Goal: Task Accomplishment & Management: Manage account settings

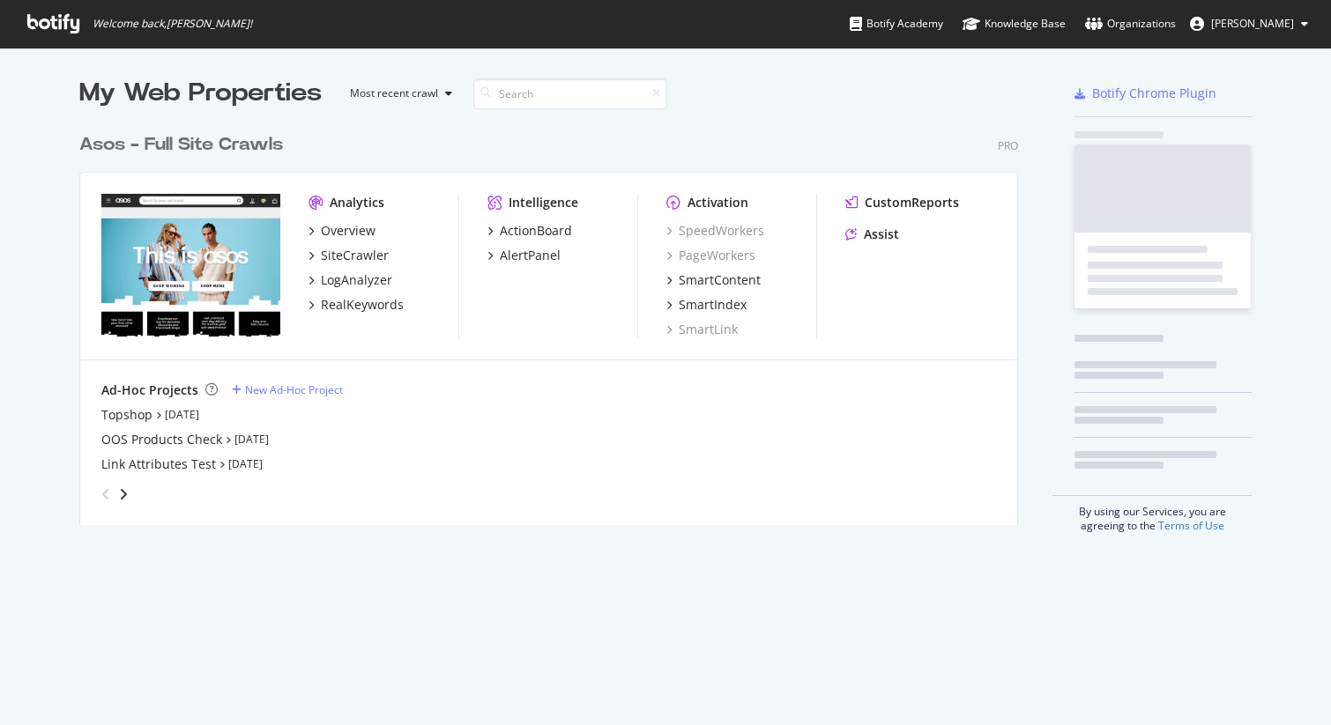
scroll to position [414, 953]
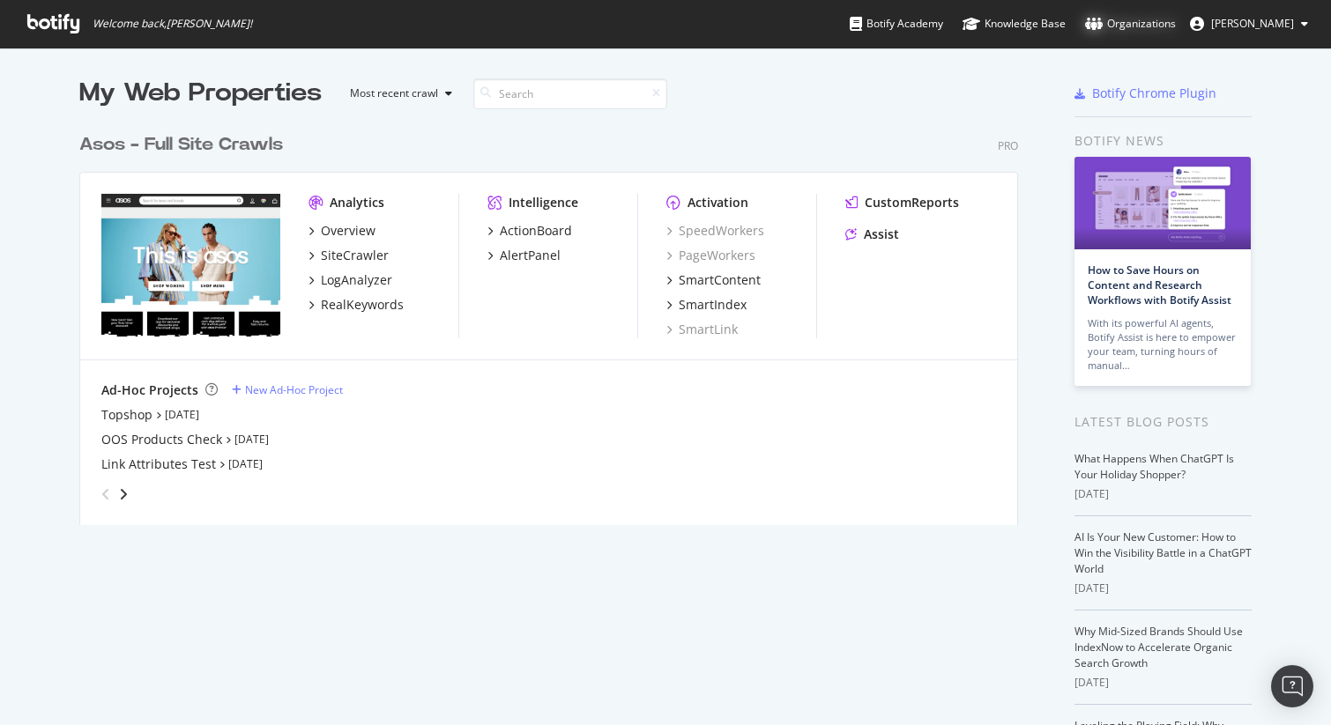
click at [1157, 23] on div "Organizations" at bounding box center [1130, 24] width 91 height 18
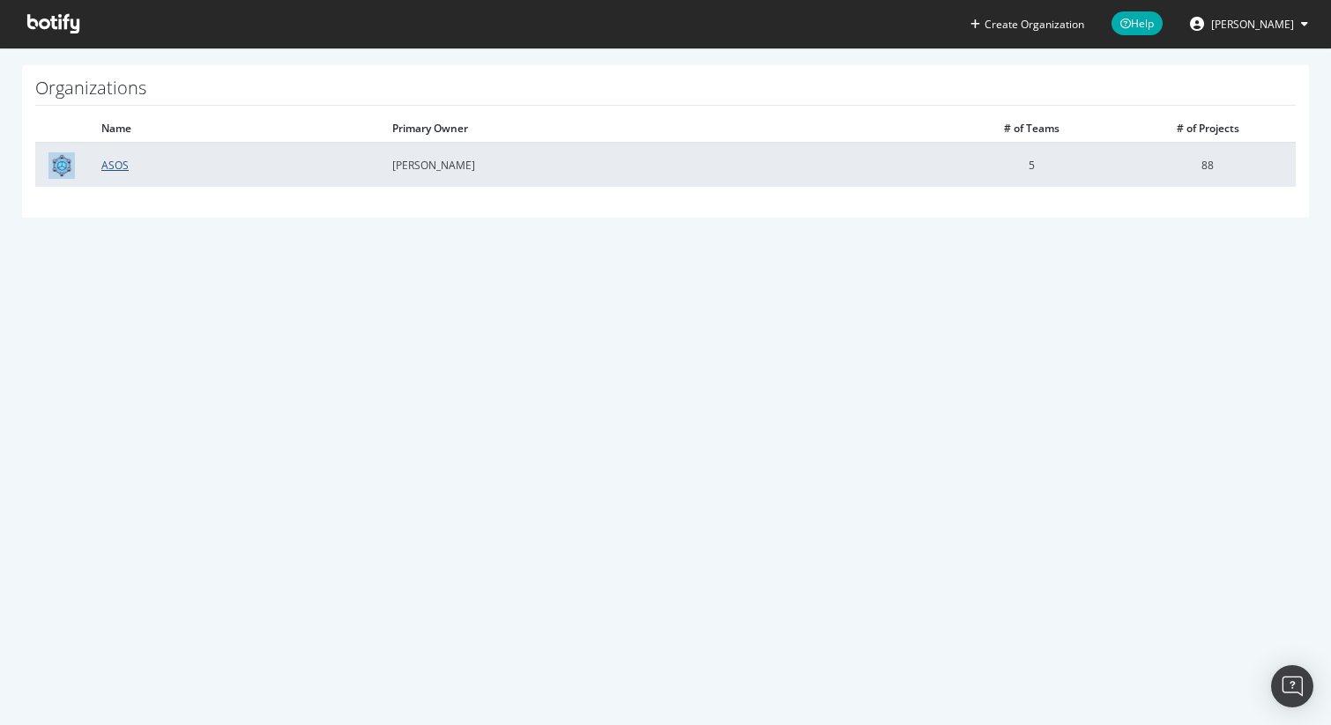
click at [121, 167] on link "ASOS" at bounding box center [114, 165] width 27 height 15
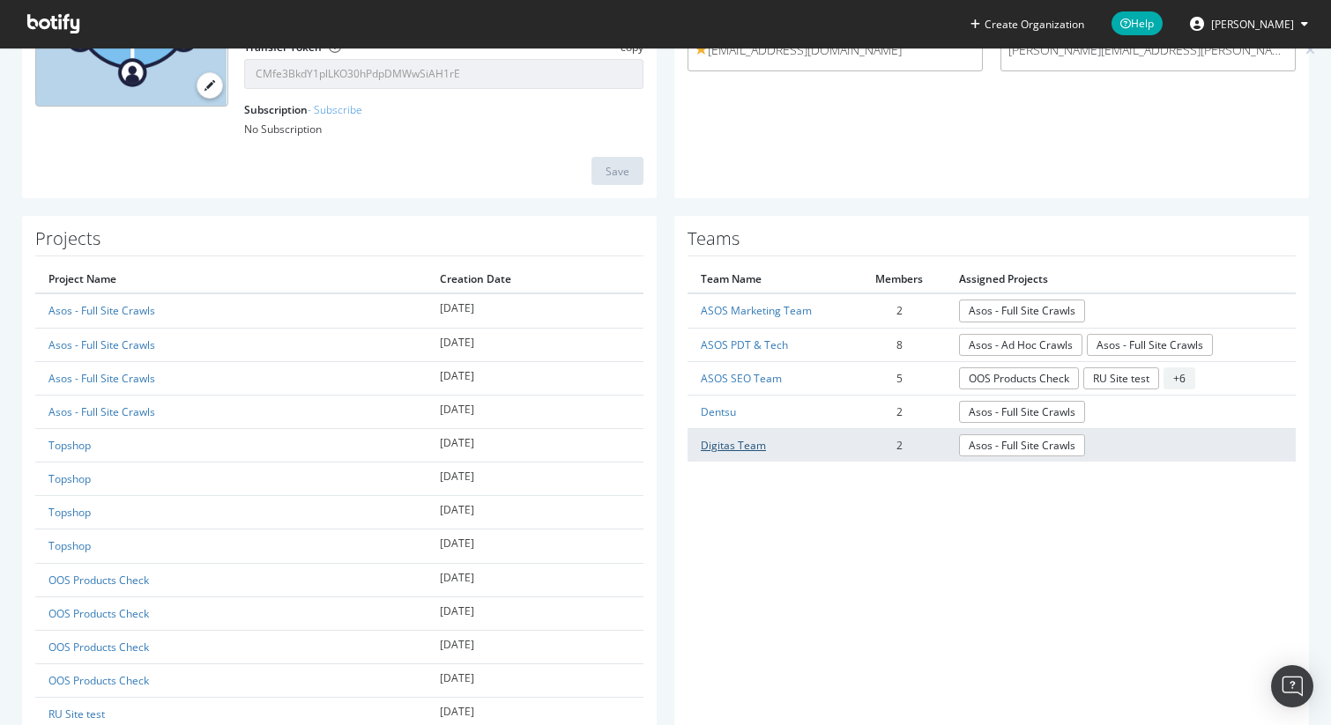
scroll to position [256, 0]
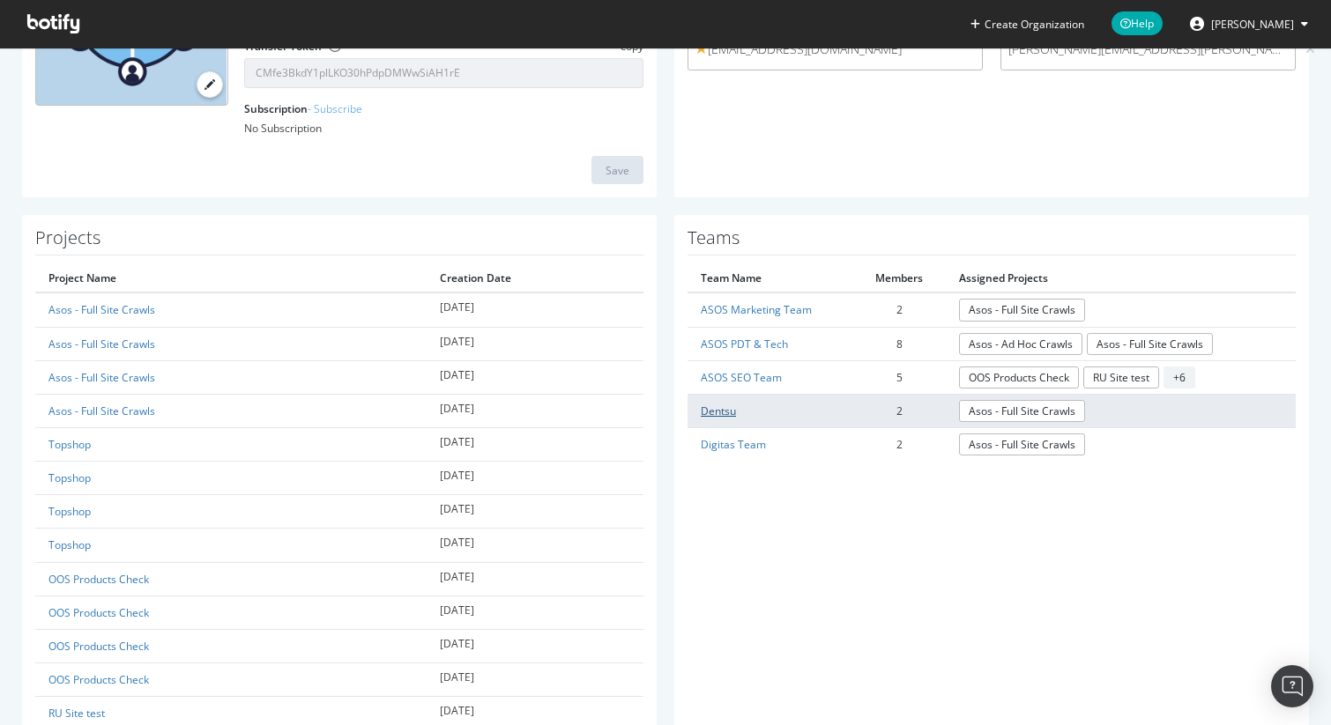
click at [716, 414] on link "Dentsu" at bounding box center [718, 411] width 35 height 15
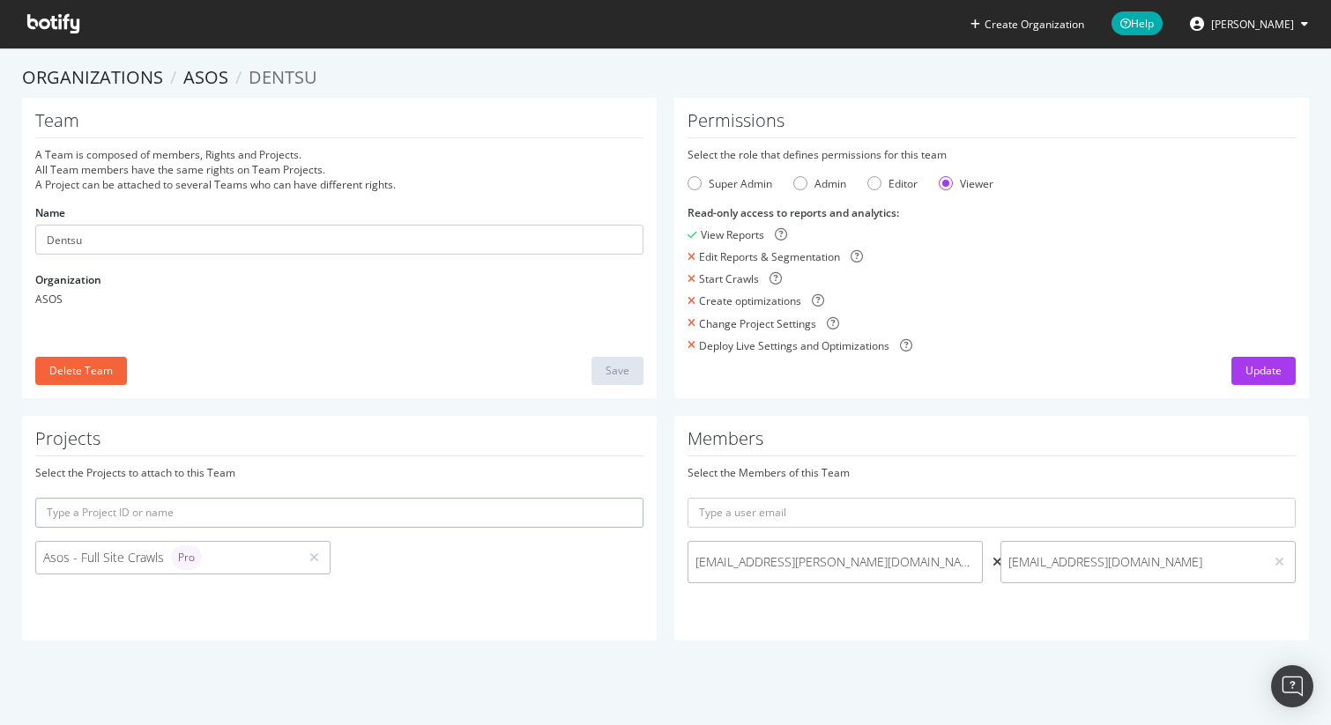
click at [992, 563] on icon at bounding box center [997, 562] width 10 height 12
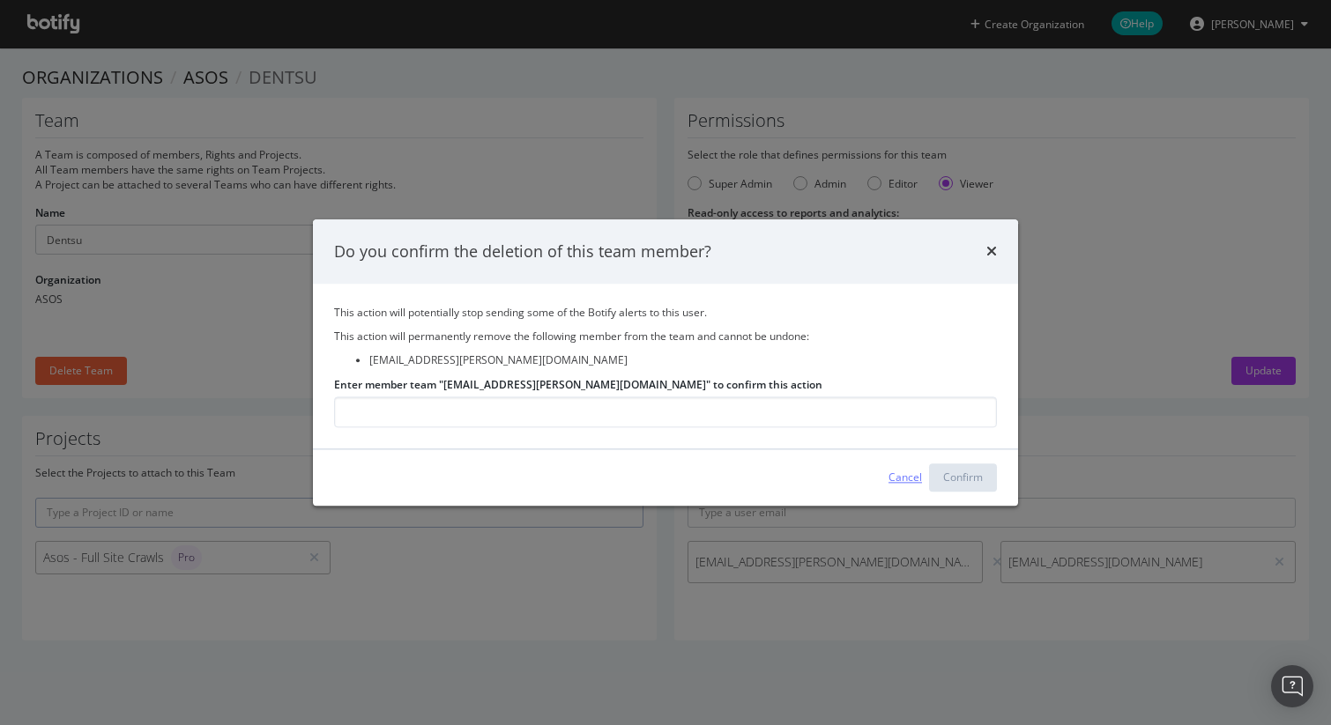
click at [912, 478] on div "Cancel" at bounding box center [904, 478] width 33 height 15
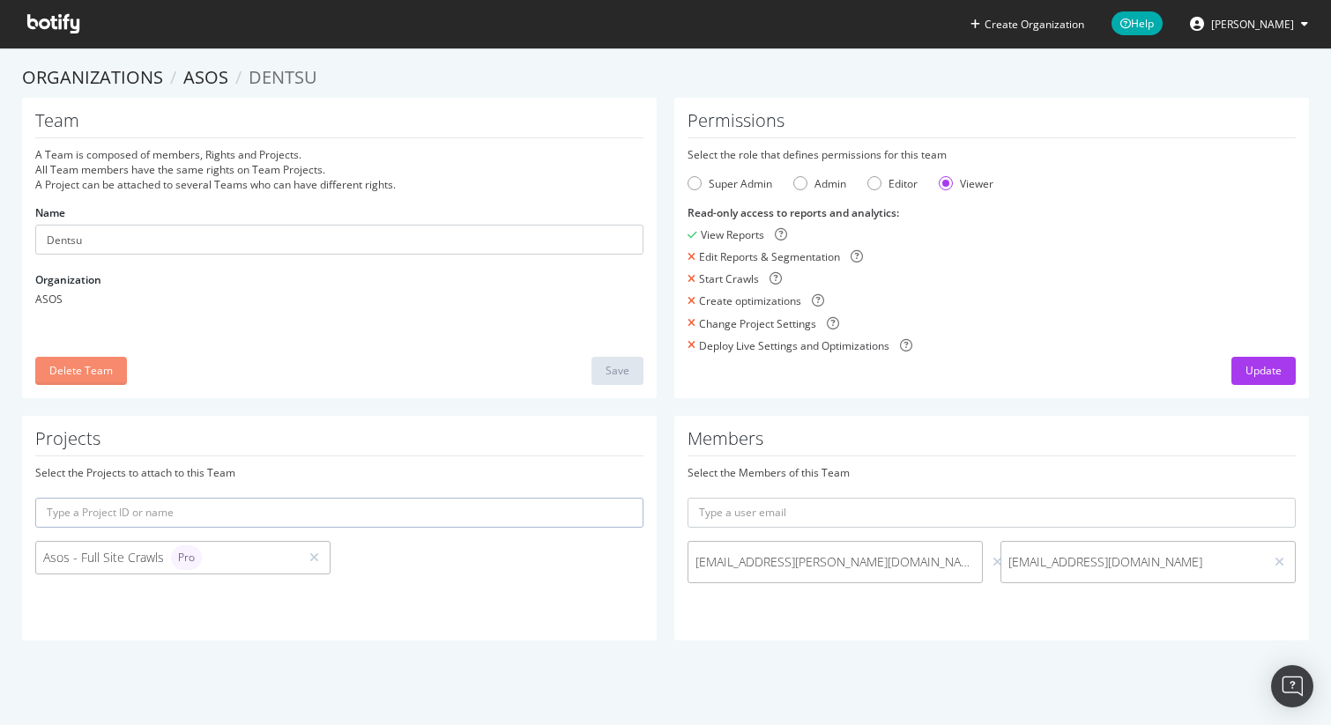
click at [86, 380] on div "Delete Team" at bounding box center [80, 371] width 63 height 26
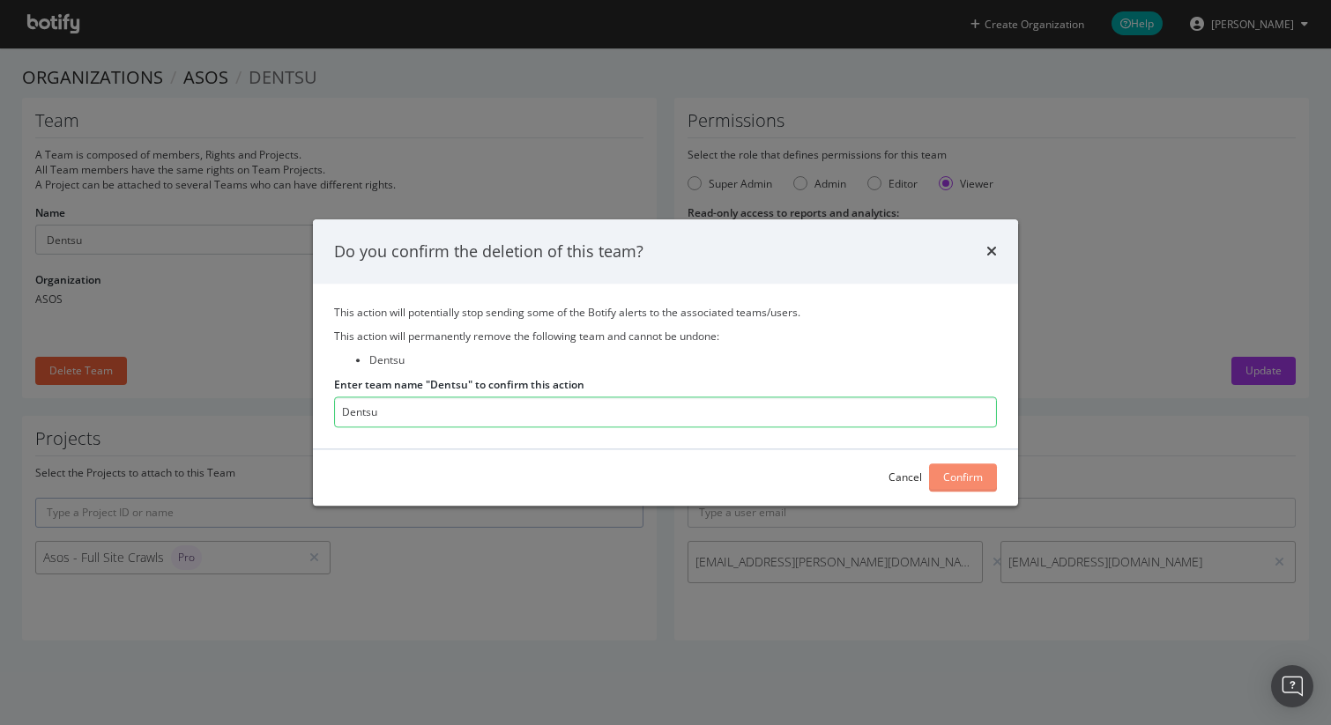
type input "Dentsu"
click at [951, 477] on div "Confirm" at bounding box center [963, 478] width 40 height 15
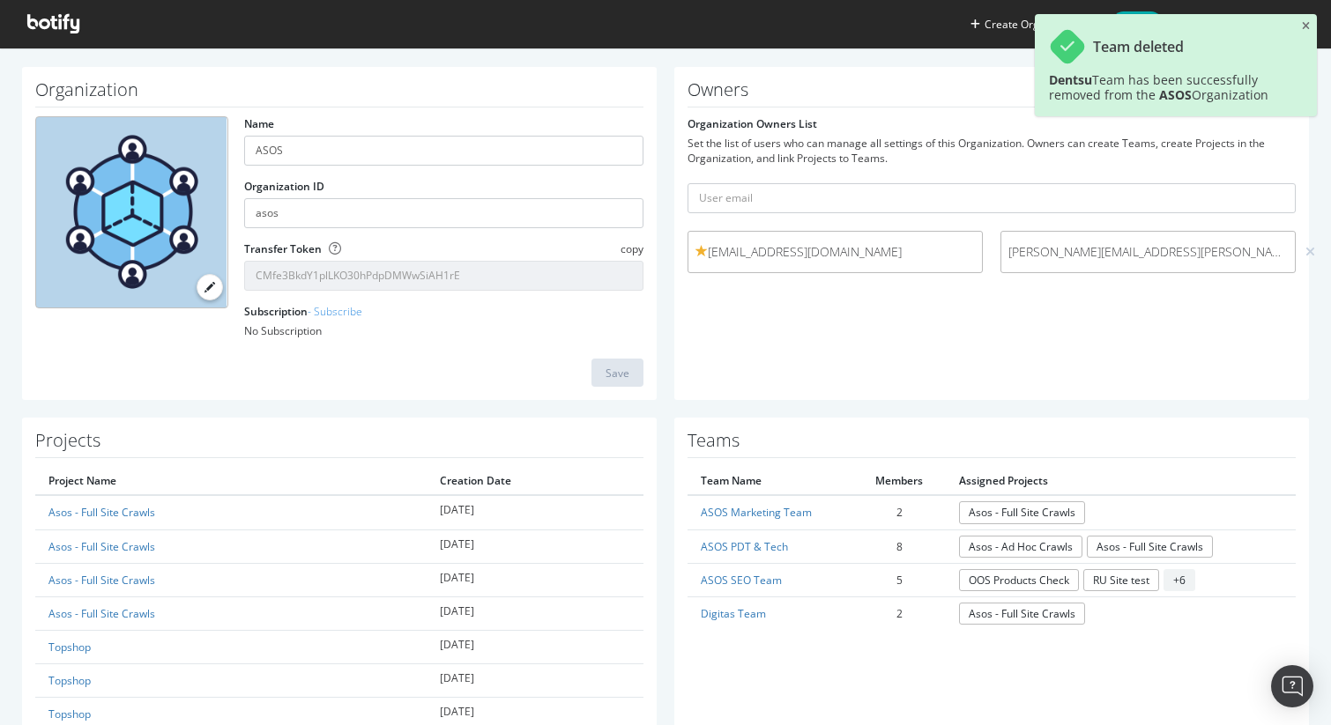
scroll to position [61, 0]
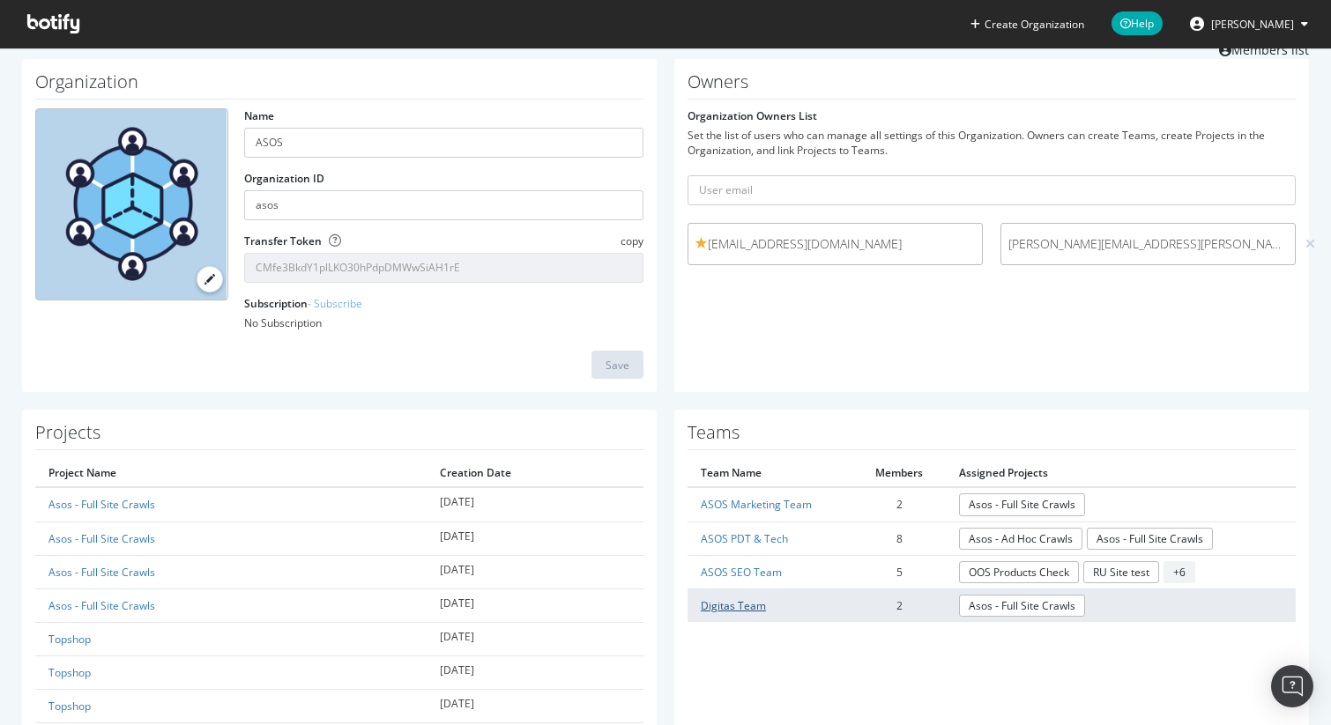
click at [723, 610] on link "Digitas Team" at bounding box center [733, 605] width 65 height 15
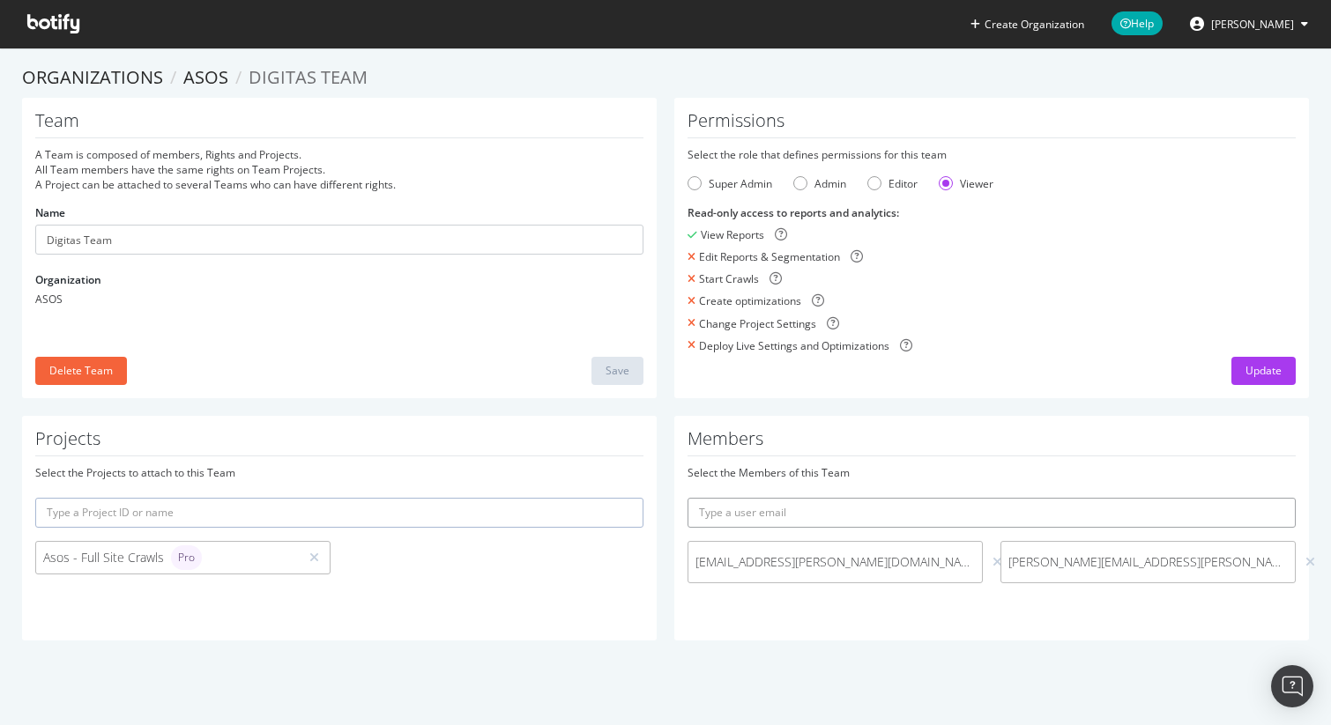
click at [820, 508] on input "text" at bounding box center [991, 513] width 608 height 30
type input "[PERSON_NAME][EMAIL_ADDRESS][DOMAIN_NAME]"
click at [1265, 498] on button "submit" at bounding box center [1280, 513] width 30 height 30
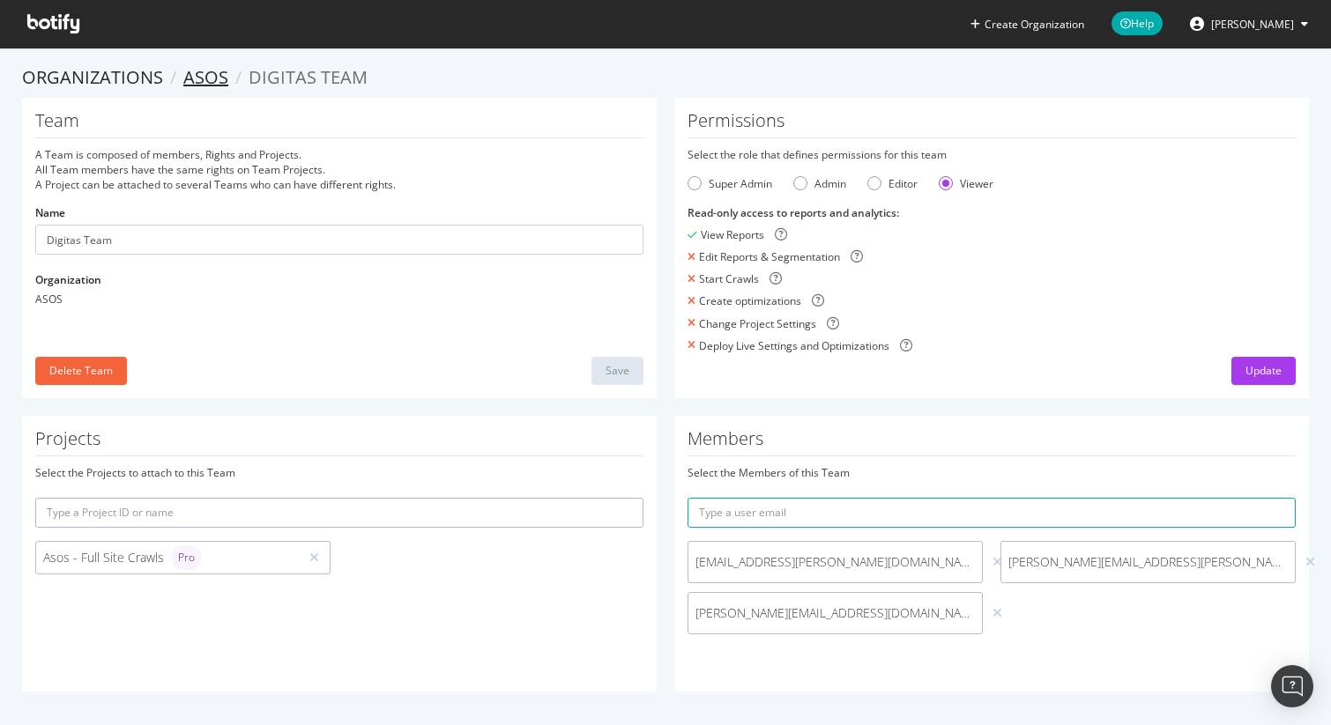
click at [199, 80] on link "ASOS" at bounding box center [205, 77] width 45 height 24
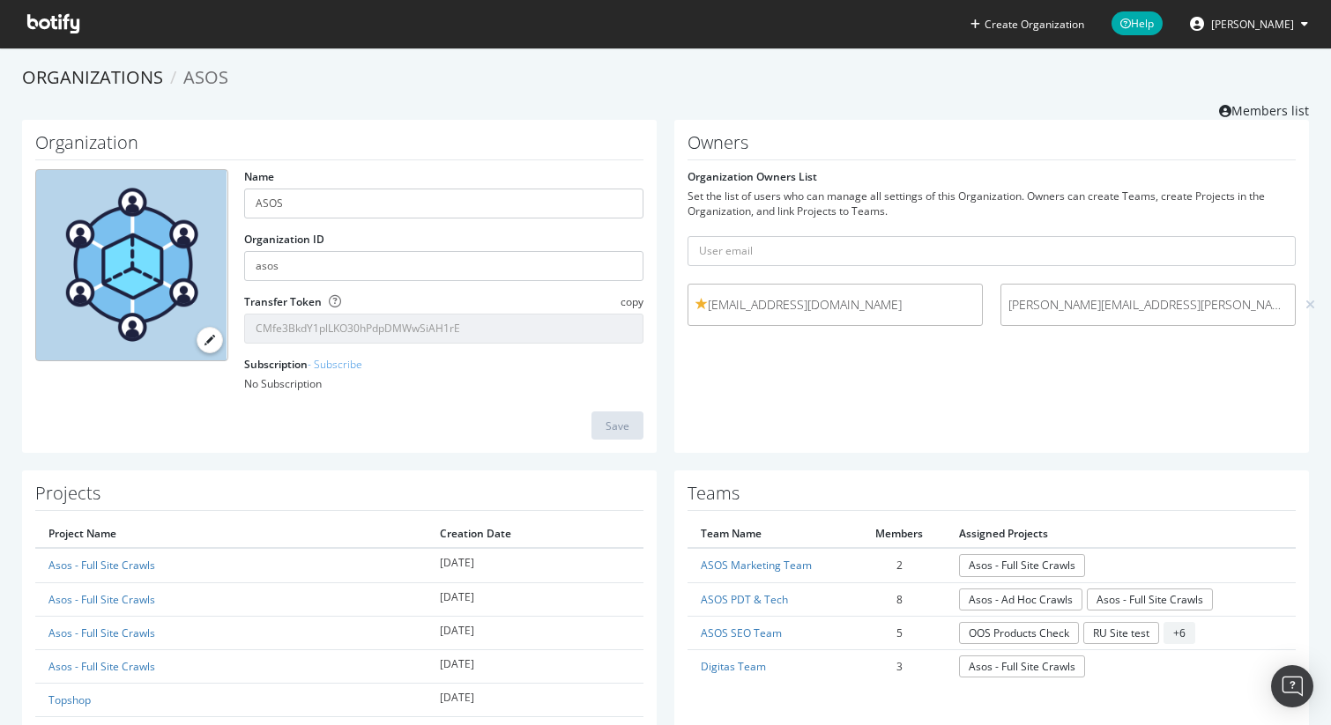
click at [936, 338] on div "Owners Organization Owners List Set the list of users who can manage all settin…" at bounding box center [991, 287] width 634 height 334
click at [916, 308] on span "[EMAIL_ADDRESS][DOMAIN_NAME]" at bounding box center [834, 305] width 279 height 18
click at [908, 345] on div "Owners Organization Owners List Set the list of users who can manage all settin…" at bounding box center [991, 287] width 634 height 334
click at [776, 252] on input "text" at bounding box center [991, 251] width 608 height 30
type input "[PERSON_NAME][EMAIL_ADDRESS][PERSON_NAME][DOMAIN_NAME]"
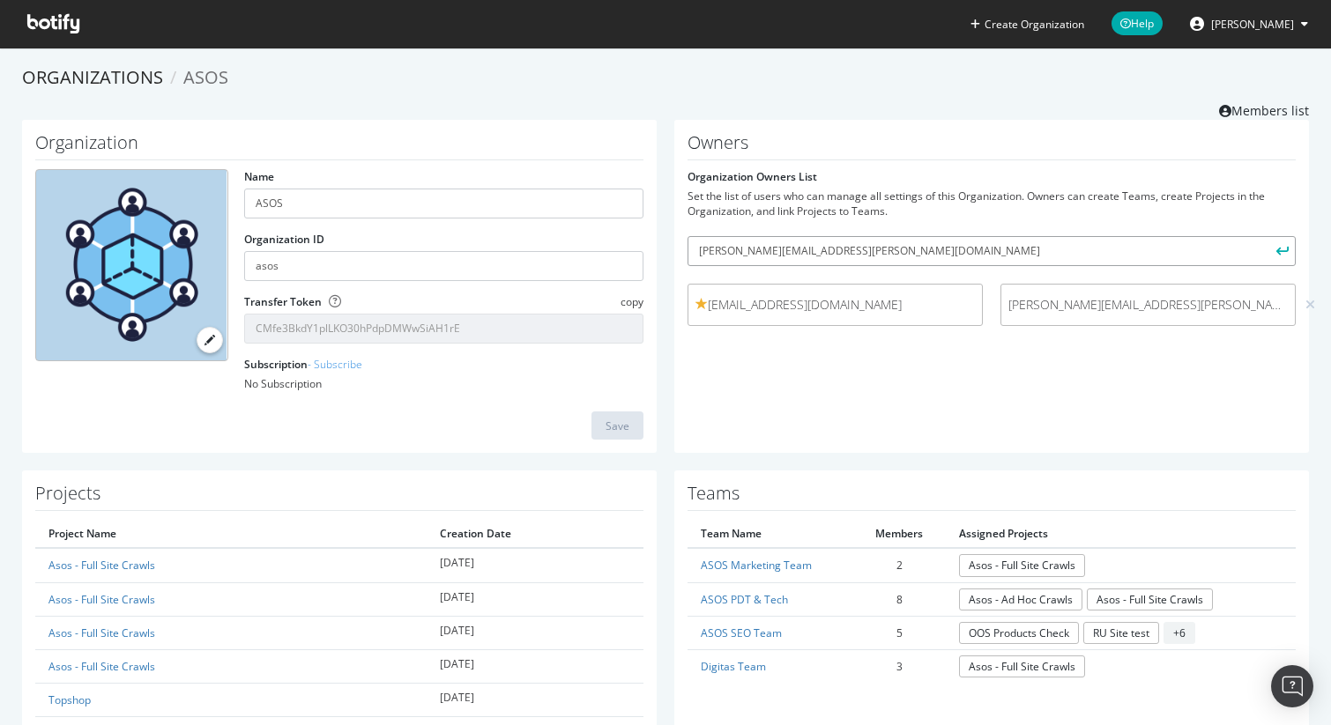
click at [1265, 236] on button "submit" at bounding box center [1280, 251] width 30 height 30
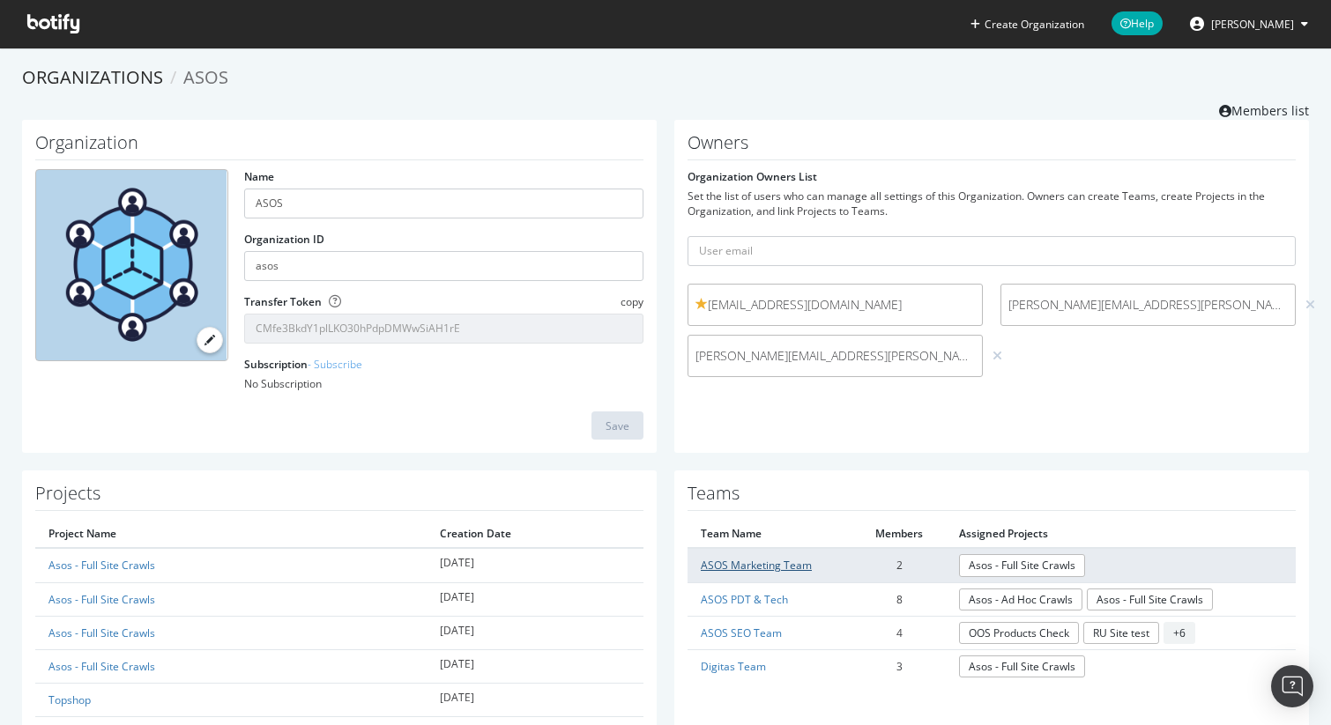
click at [786, 562] on link "ASOS Marketing Team" at bounding box center [756, 565] width 111 height 15
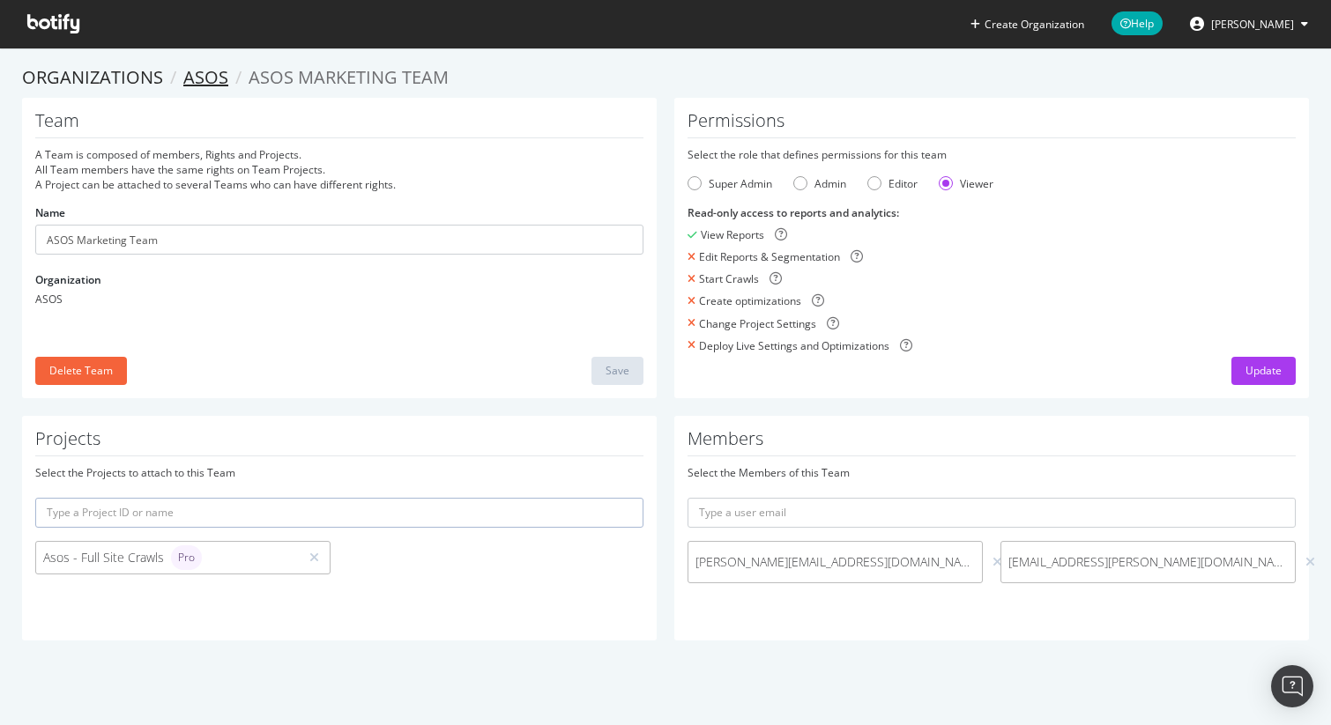
click at [217, 80] on link "ASOS" at bounding box center [205, 77] width 45 height 24
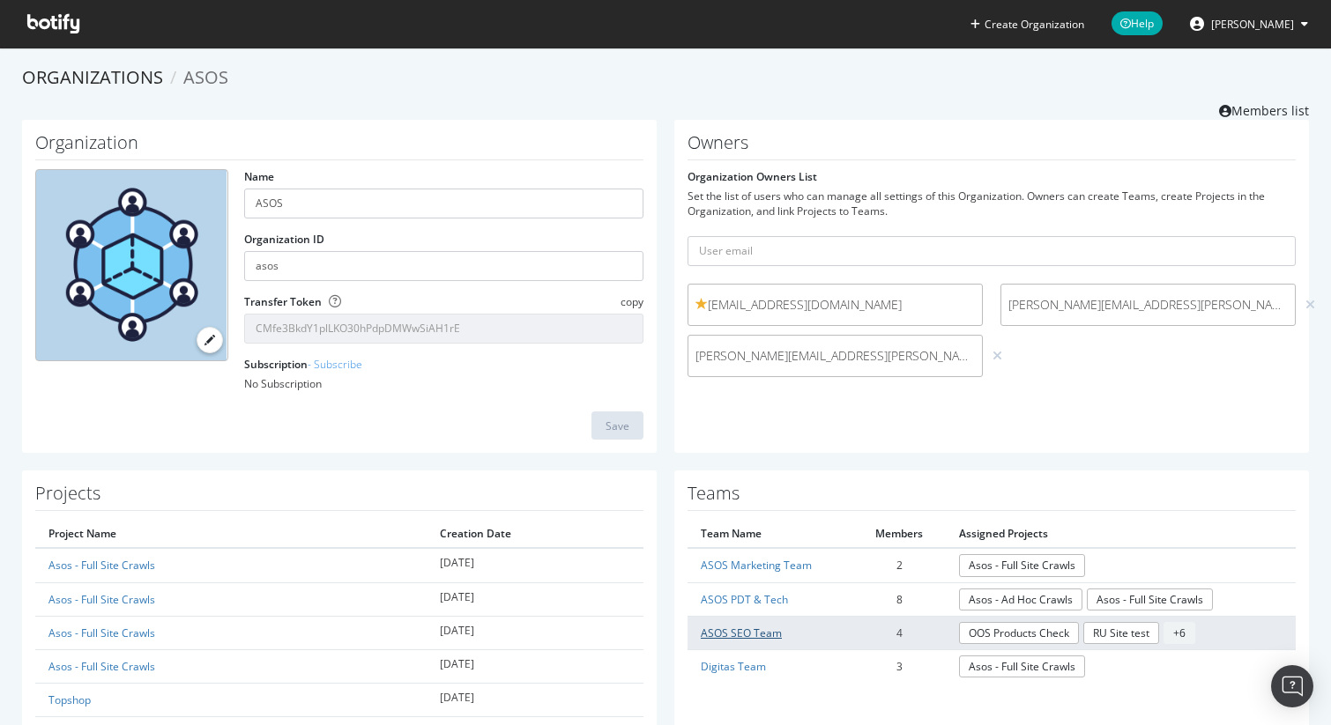
click at [747, 634] on link "ASOS SEO Team" at bounding box center [741, 633] width 81 height 15
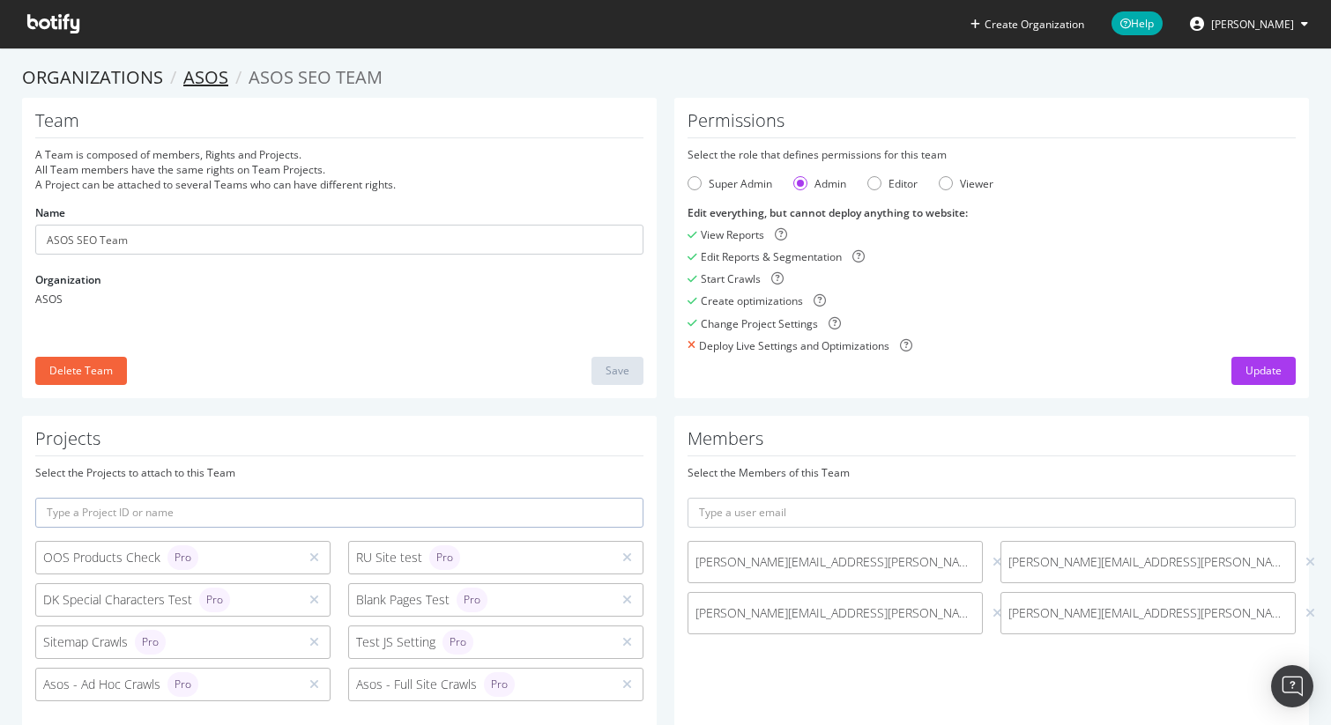
click at [197, 76] on link "ASOS" at bounding box center [205, 77] width 45 height 24
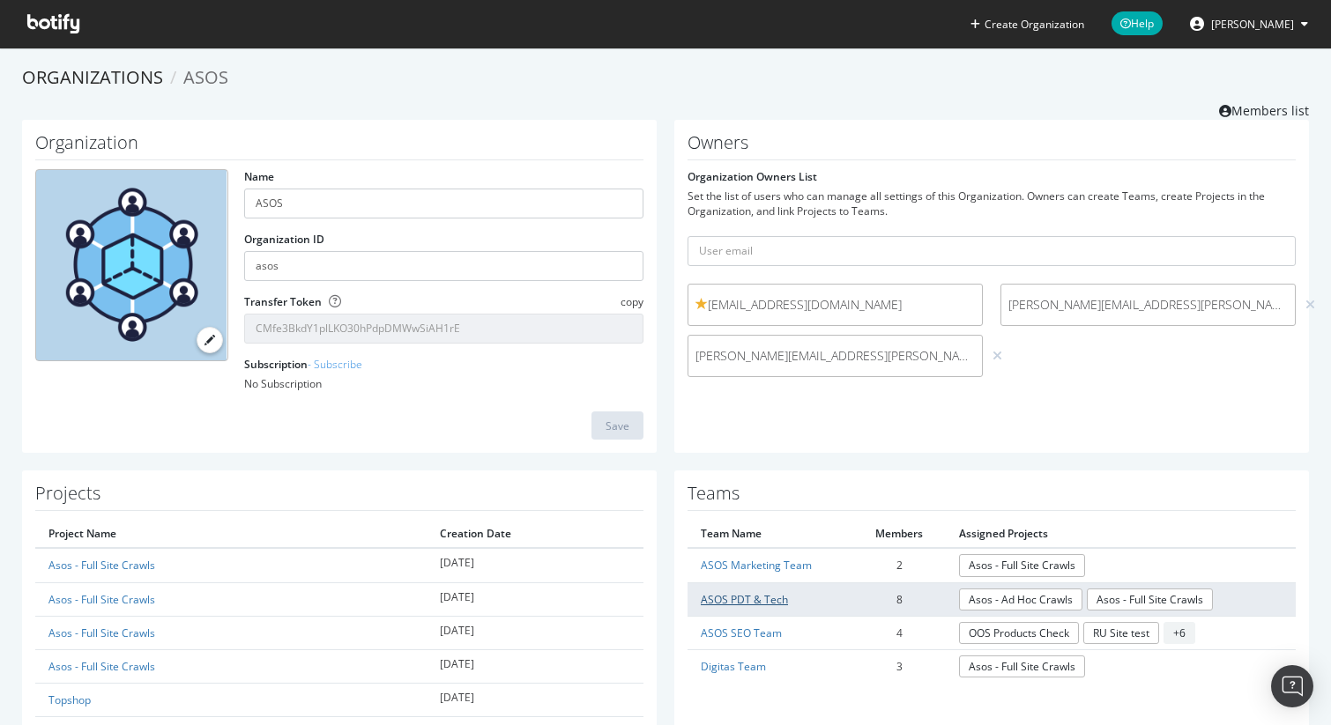
click at [756, 597] on link "ASOS PDT & Tech" at bounding box center [744, 599] width 87 height 15
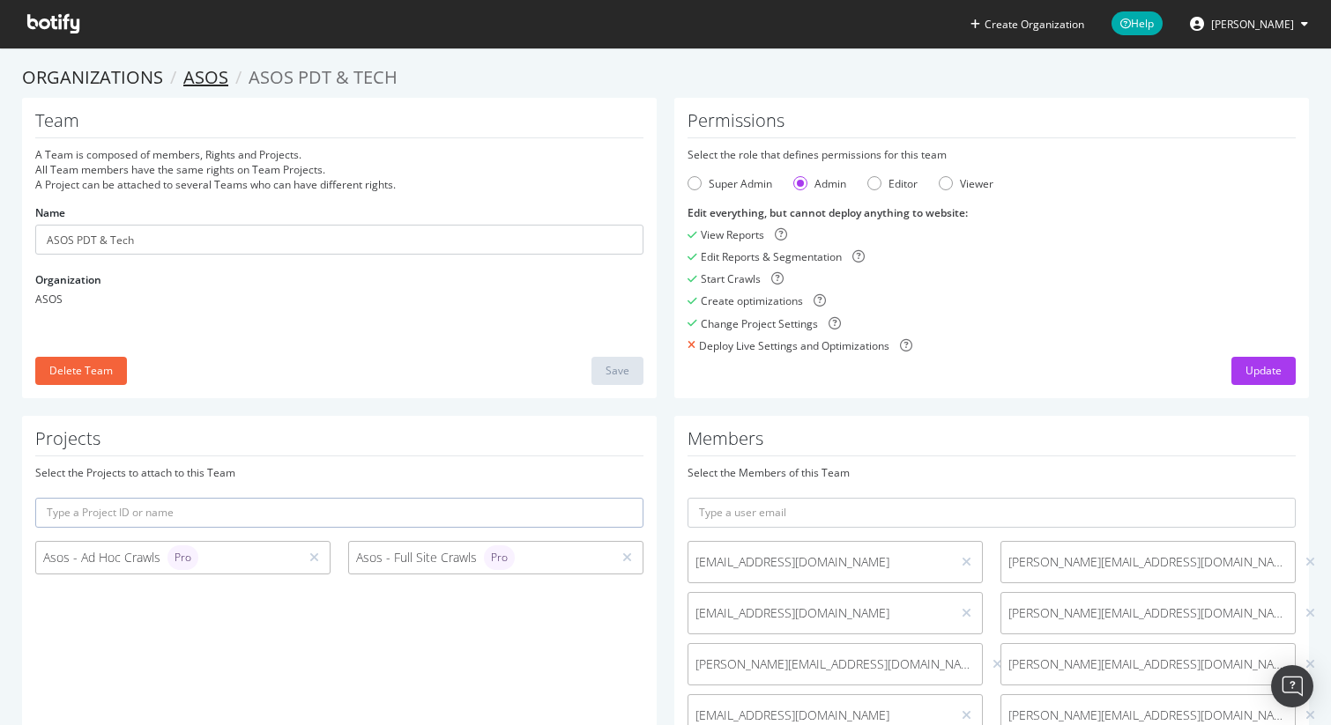
click at [207, 86] on link "ASOS" at bounding box center [205, 77] width 45 height 24
